Goal: Navigation & Orientation: Understand site structure

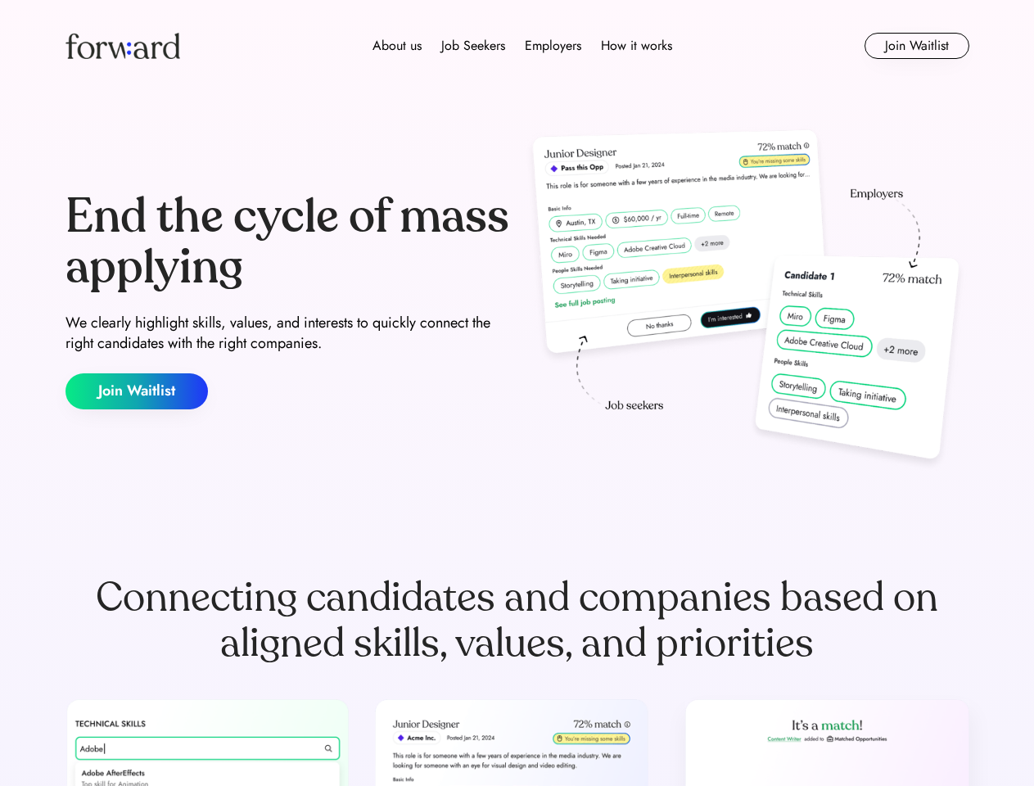
click at [517, 393] on div "End the cycle of mass applying We clearly highlight skills, values, and interes…" at bounding box center [517, 300] width 904 height 352
click at [517, 46] on div "About us Job Seekers Employers How it works" at bounding box center [522, 46] width 645 height 20
click at [123, 46] on img at bounding box center [122, 46] width 115 height 26
click at [522, 46] on div "About us Job Seekers Employers How it works" at bounding box center [522, 46] width 645 height 20
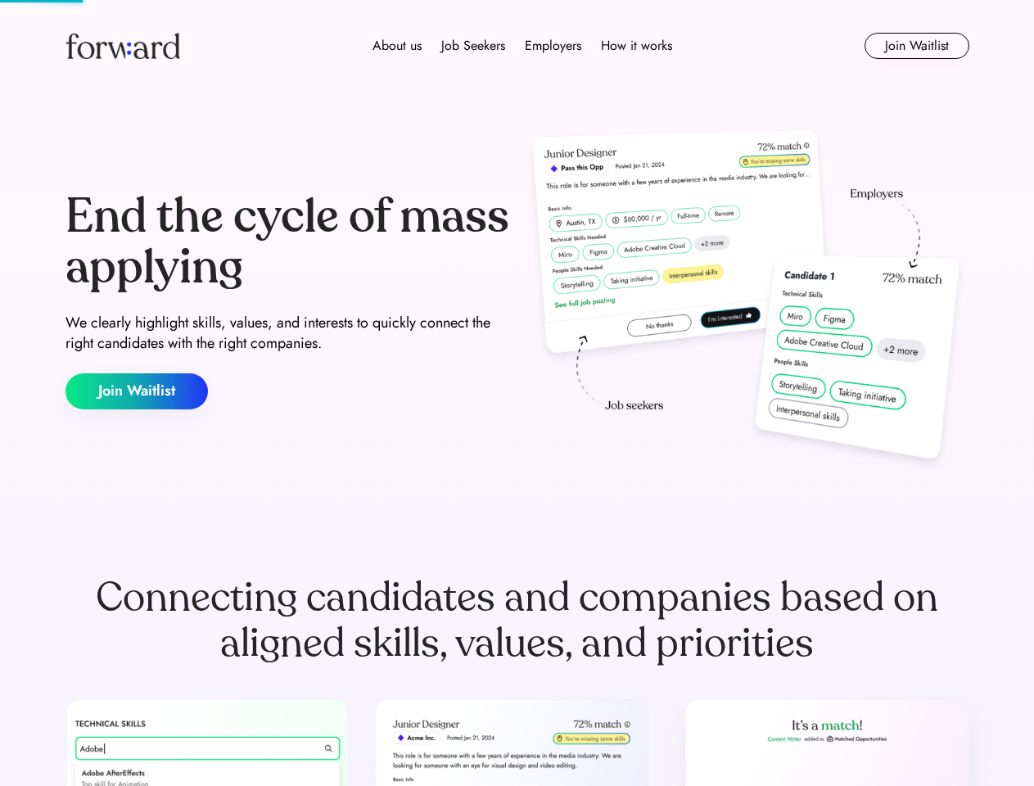
click at [397, 46] on div "About us" at bounding box center [396, 46] width 49 height 20
click at [473, 46] on div "Job Seekers" at bounding box center [473, 46] width 64 height 20
click at [553, 46] on div "Employers" at bounding box center [553, 46] width 56 height 20
click at [635, 46] on div "How it works" at bounding box center [636, 46] width 71 height 20
click at [916, 46] on button "Join Waitlist" at bounding box center [916, 46] width 105 height 26
